Goal: Find specific page/section: Find specific page/section

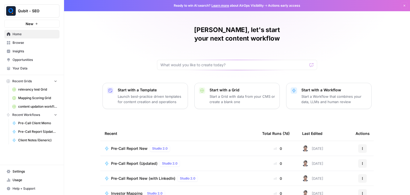
click at [31, 43] on span "Browse" at bounding box center [35, 42] width 45 height 5
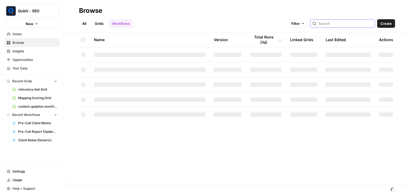
click at [339, 24] on input "search" at bounding box center [346, 23] width 54 height 5
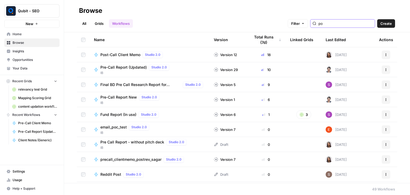
type input "p"
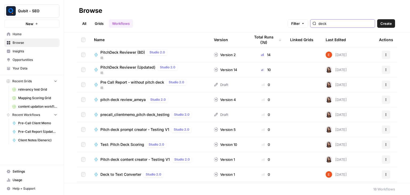
type input "deck"
click at [195, 5] on header "Browse All Grids Workflows Filter deck Create" at bounding box center [237, 16] width 346 height 32
drag, startPoint x: 342, startPoint y: 25, endPoint x: 322, endPoint y: 28, distance: 19.8
click at [322, 28] on header "Browse All Grids Workflows Filter deck Create" at bounding box center [237, 16] width 346 height 32
